Goal: Browse casually: Explore the website without a specific task or goal

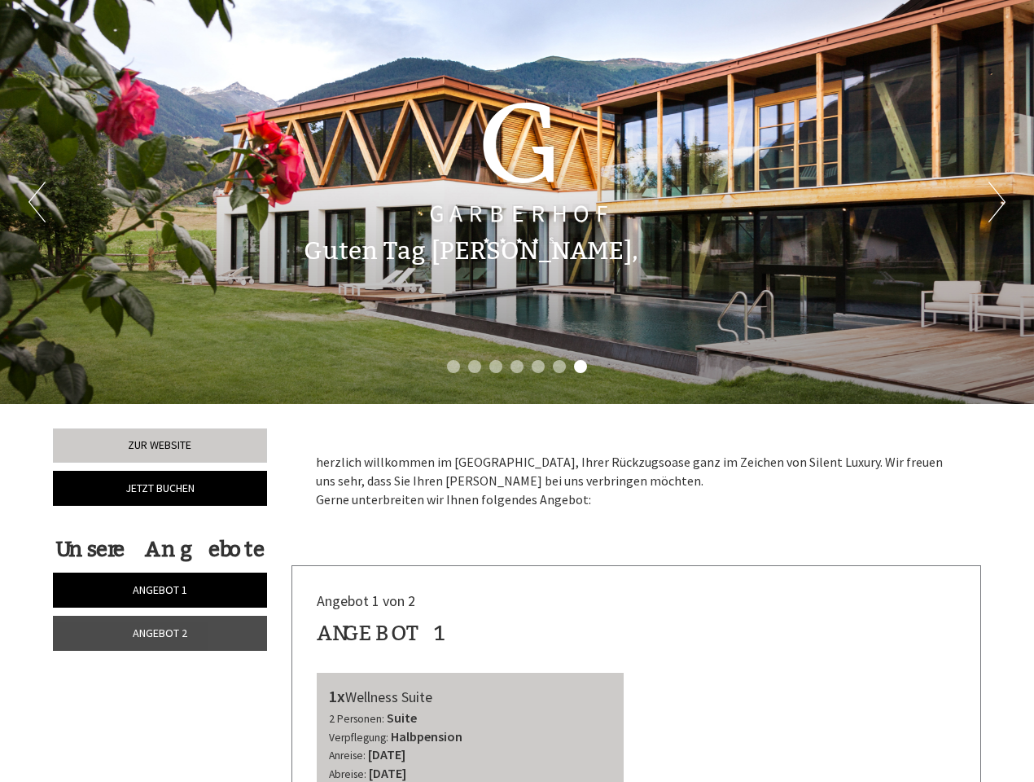
click at [517, 391] on div "Previous Next 1 2 3 4 5 6 7" at bounding box center [517, 202] width 1034 height 404
click at [37, 202] on button "Previous" at bounding box center [36, 202] width 17 height 41
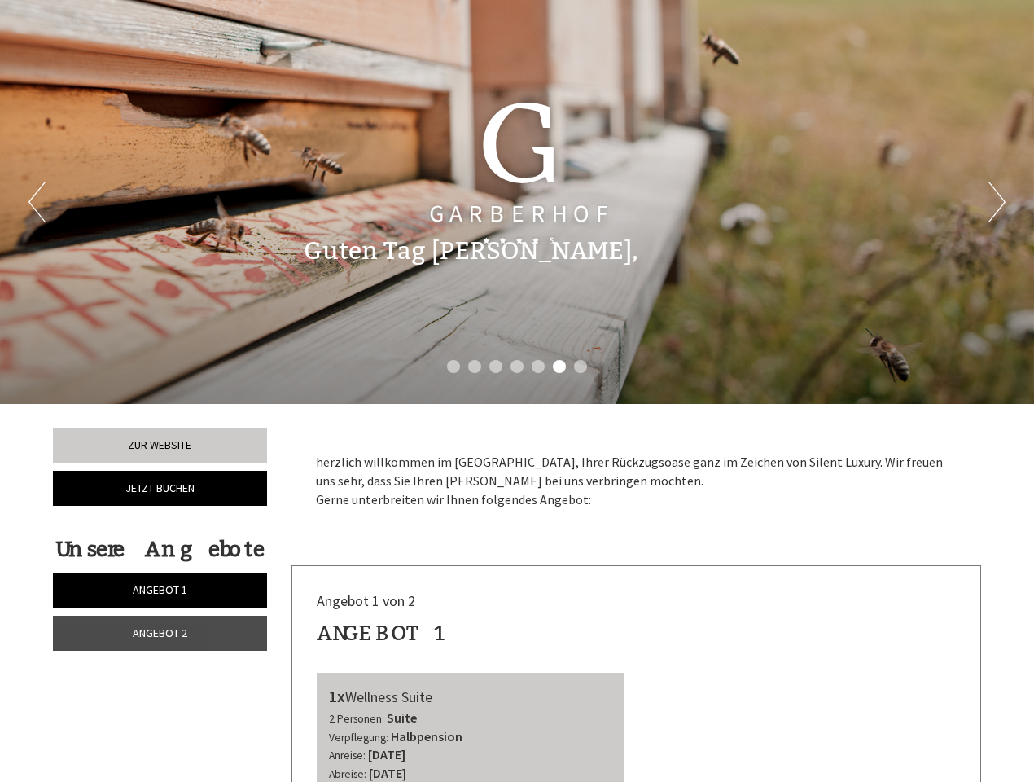
click at [997, 202] on button "Next" at bounding box center [997, 202] width 17 height 41
click at [454, 366] on li "1" at bounding box center [453, 366] width 13 height 13
click at [475, 366] on li "2" at bounding box center [474, 366] width 13 height 13
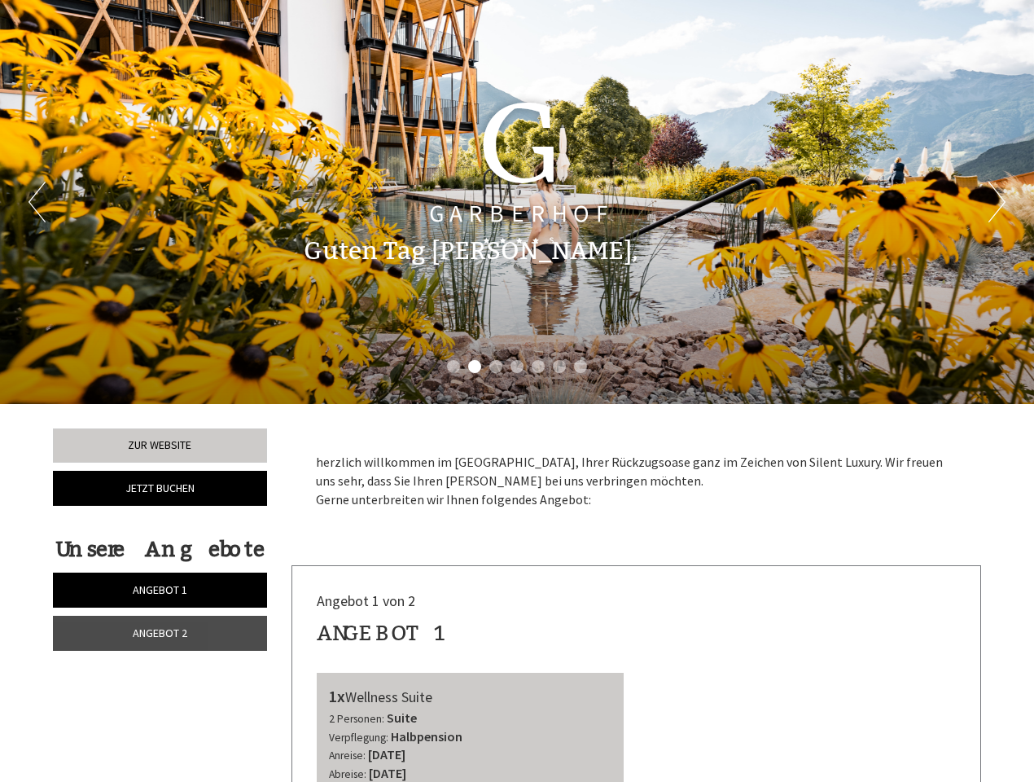
click at [496, 366] on li "3" at bounding box center [495, 366] width 13 height 13
click at [517, 366] on li "4" at bounding box center [517, 366] width 13 height 13
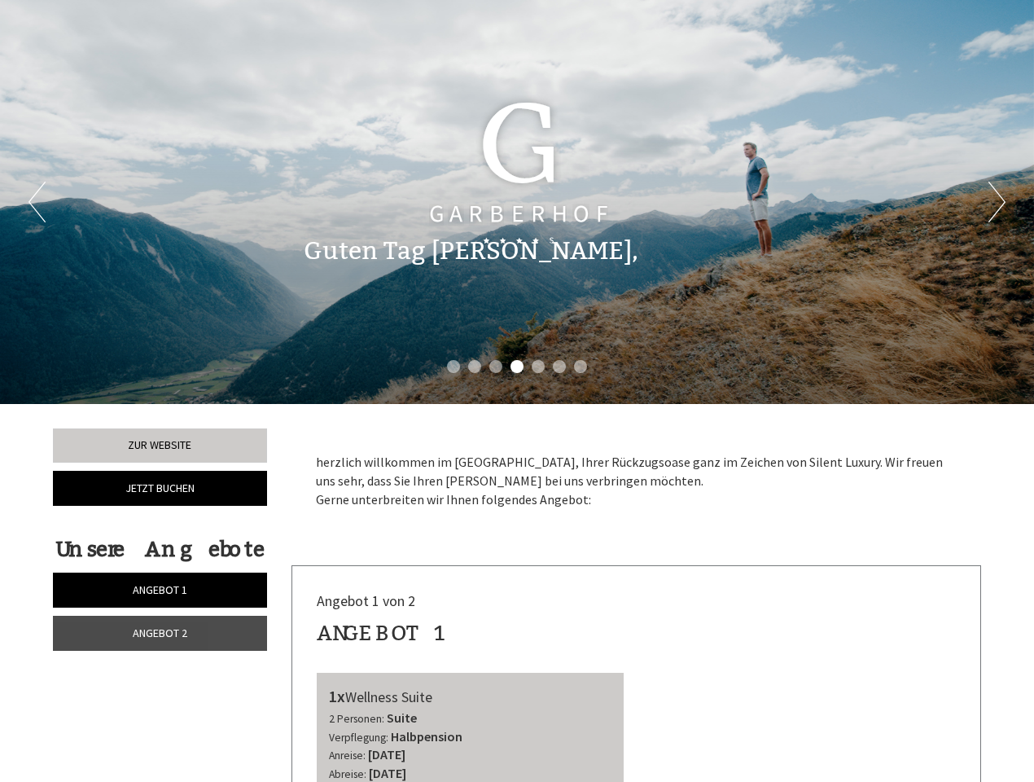
click at [538, 366] on li "5" at bounding box center [538, 366] width 13 height 13
click at [559, 366] on li "6" at bounding box center [559, 366] width 13 height 13
click at [581, 366] on li "7" at bounding box center [580, 366] width 13 height 13
